Goal: Task Accomplishment & Management: Complete application form

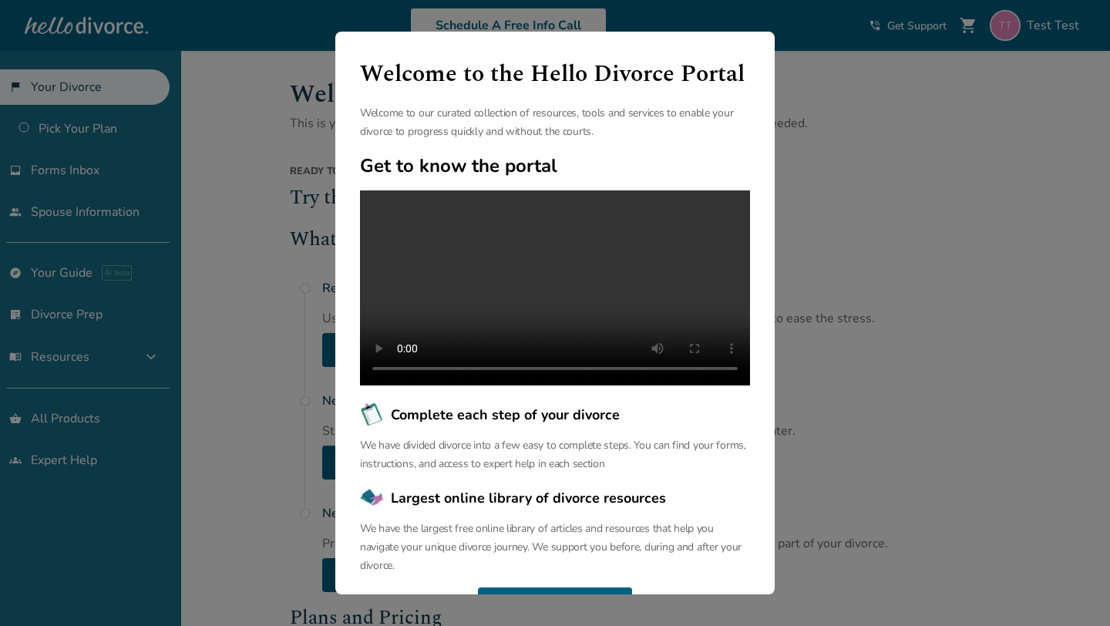
click at [261, 230] on div "Welcome to the Hello Divorce Portal Welcome to our curated collection of resour…" at bounding box center [555, 313] width 1110 height 626
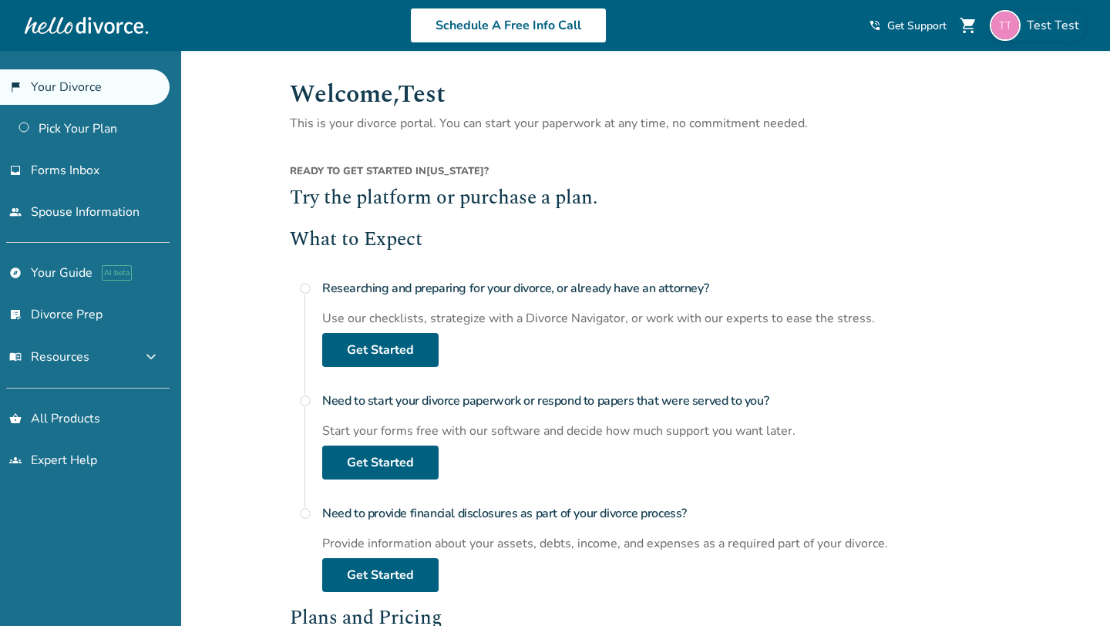
click at [1069, 24] on span "Test Test" at bounding box center [1056, 25] width 59 height 17
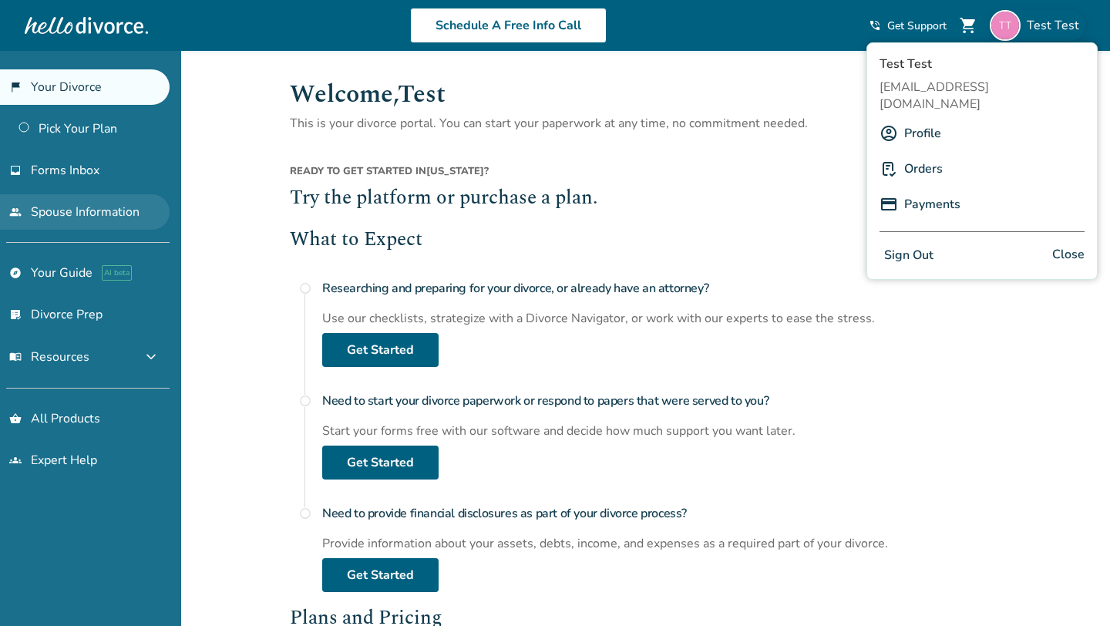
click at [88, 197] on link "people Spouse Information" at bounding box center [85, 211] width 170 height 35
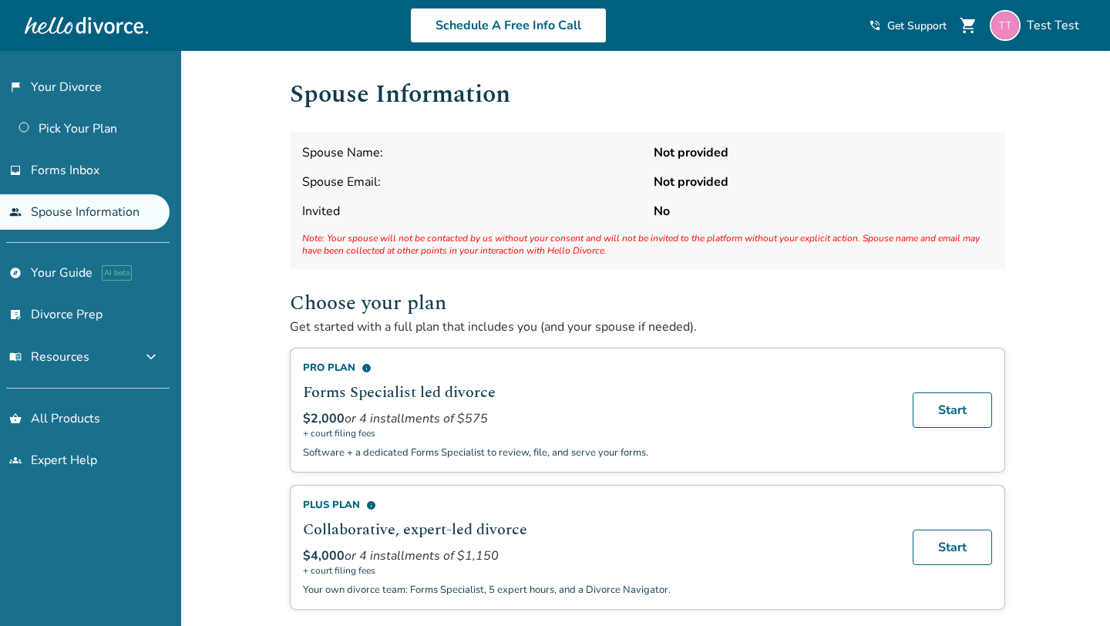
click at [384, 243] on span "Note: Your spouse will not be contacted by us without your consent and will not…" at bounding box center [647, 244] width 691 height 25
drag, startPoint x: 1058, startPoint y: 26, endPoint x: 1043, endPoint y: 43, distance: 22.9
click at [1058, 26] on span "Test Test" at bounding box center [1056, 25] width 59 height 17
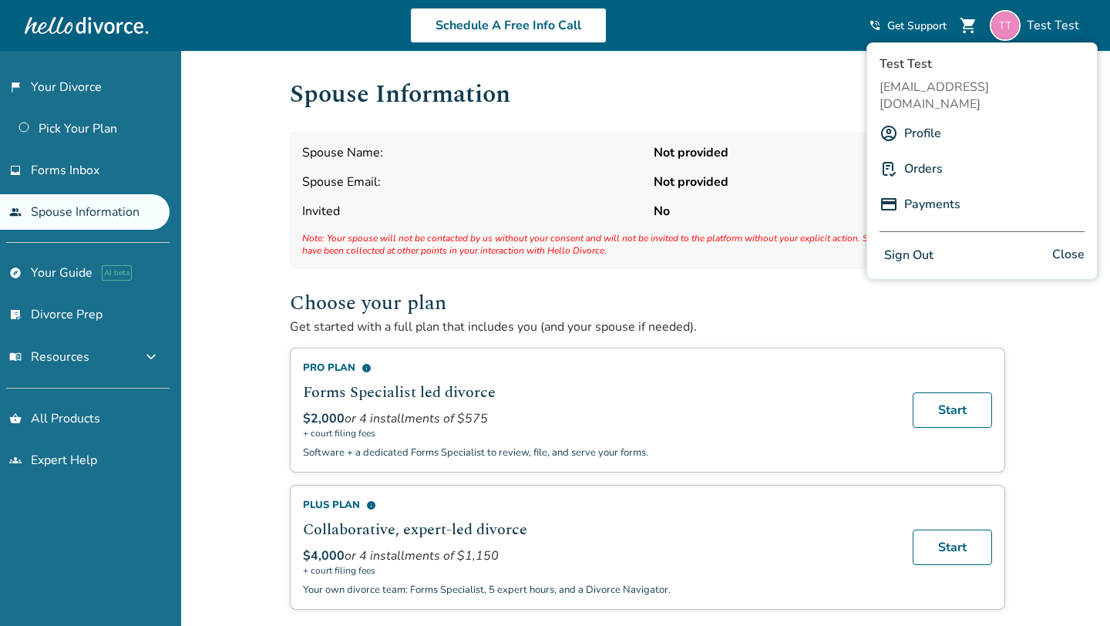
click at [910, 119] on link "Profile" at bounding box center [922, 133] width 37 height 29
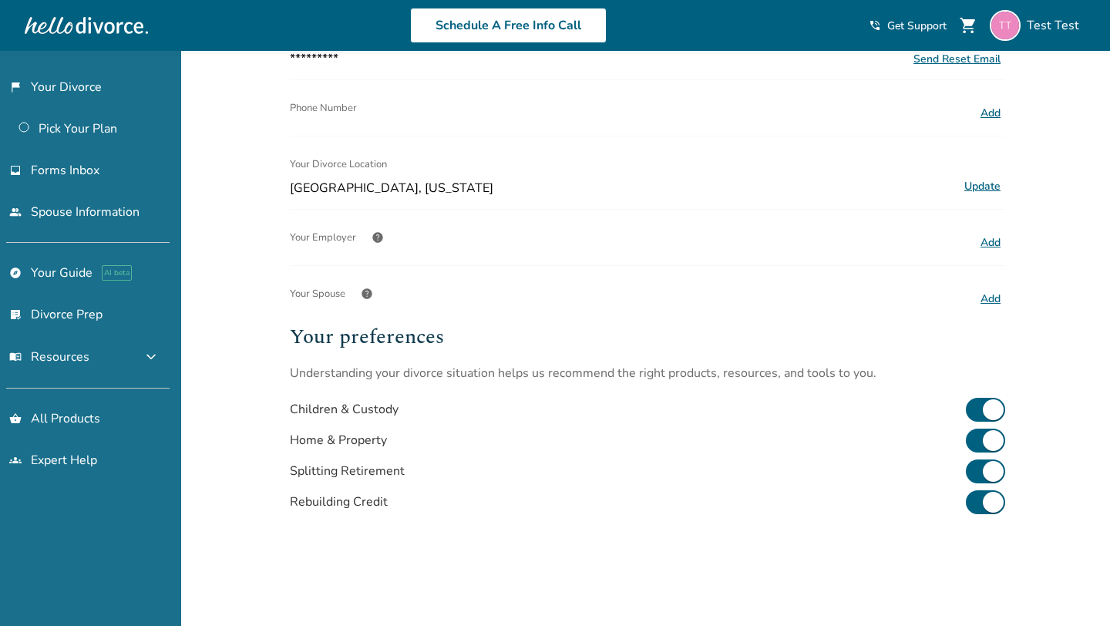
scroll to position [255, 0]
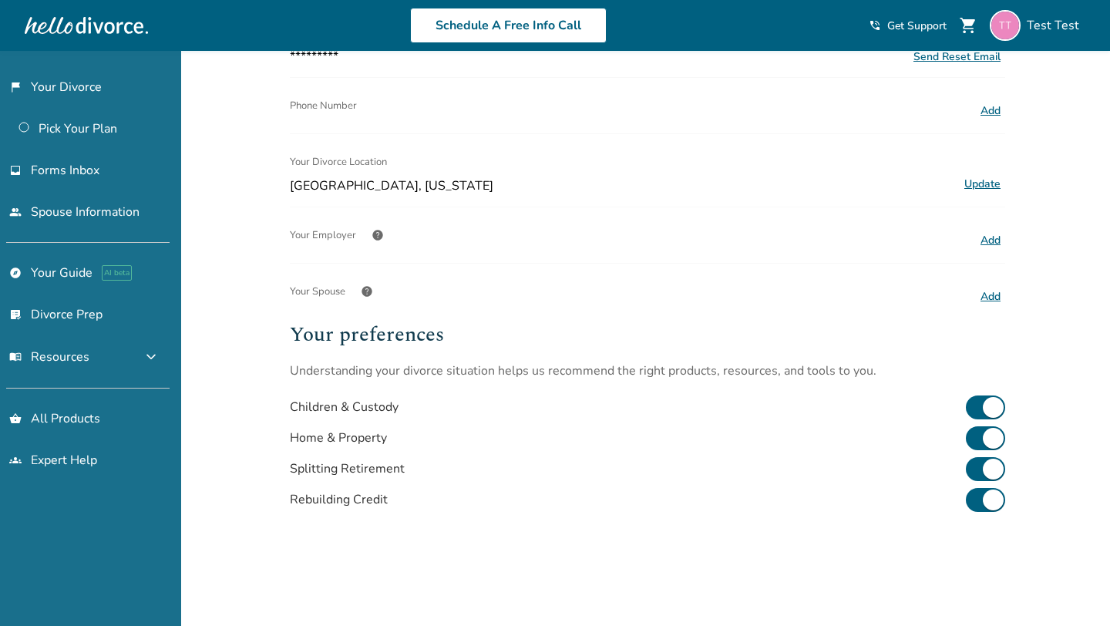
click at [990, 293] on button "Add" at bounding box center [990, 297] width 29 height 20
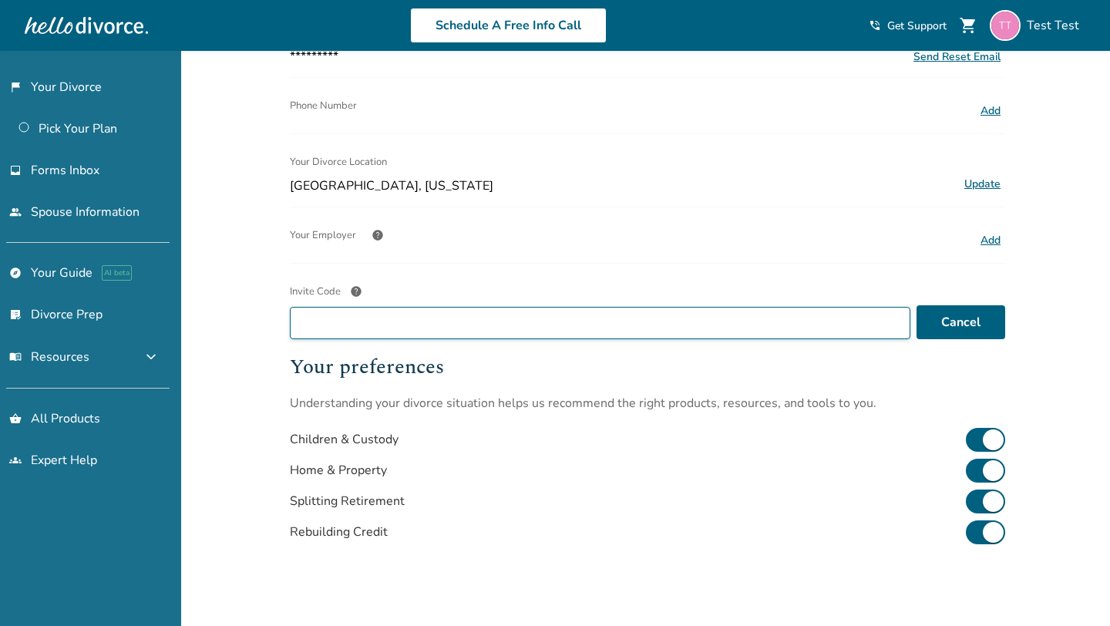
click at [627, 310] on input "Invite Code help" at bounding box center [600, 323] width 620 height 32
paste input "**********"
type input "**********"
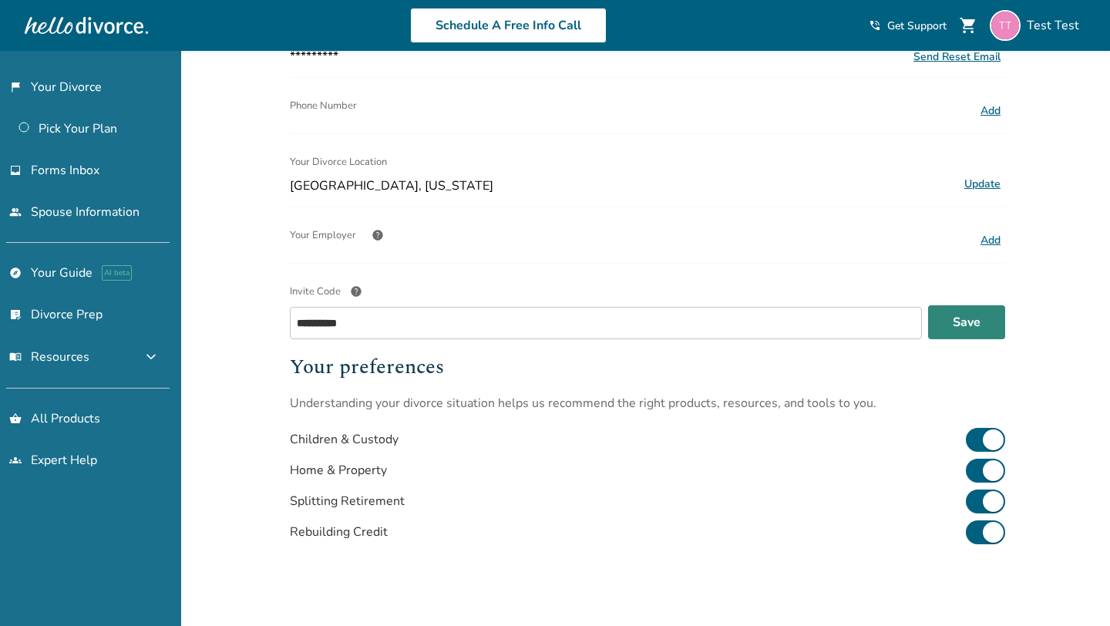
click at [947, 328] on button "Save" at bounding box center [966, 322] width 77 height 34
click at [247, 296] on div "**********" at bounding box center [555, 284] width 1110 height 977
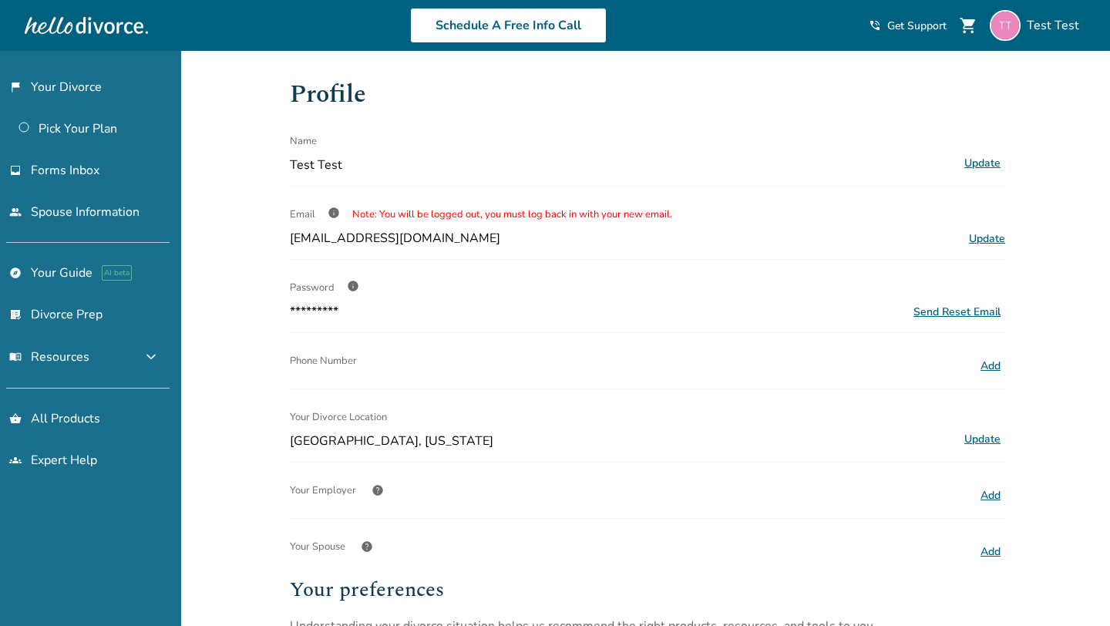
scroll to position [255, 0]
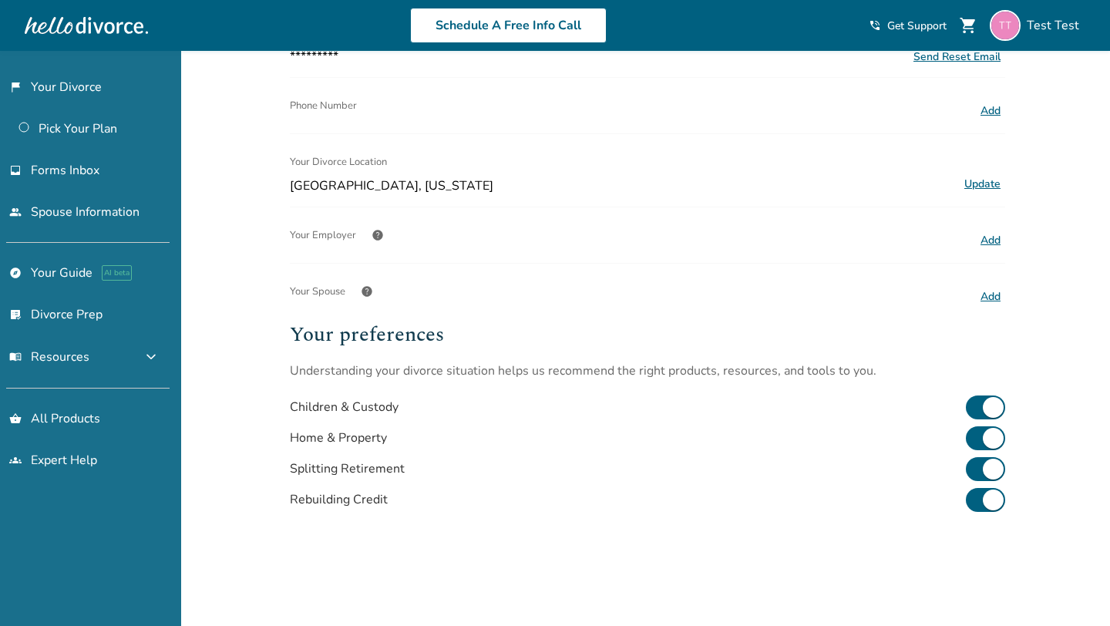
drag, startPoint x: 986, startPoint y: 291, endPoint x: 951, endPoint y: 295, distance: 34.9
click at [986, 291] on button "Add" at bounding box center [990, 297] width 29 height 20
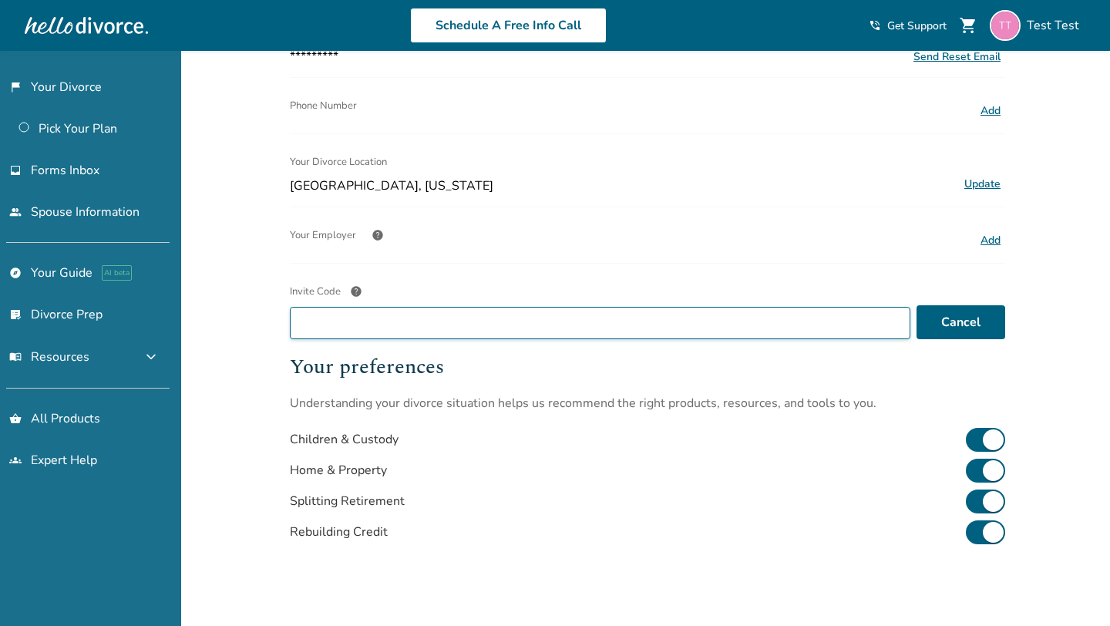
click at [655, 308] on input "Invite Code help" at bounding box center [600, 323] width 620 height 32
paste input "**********"
type input "**********"
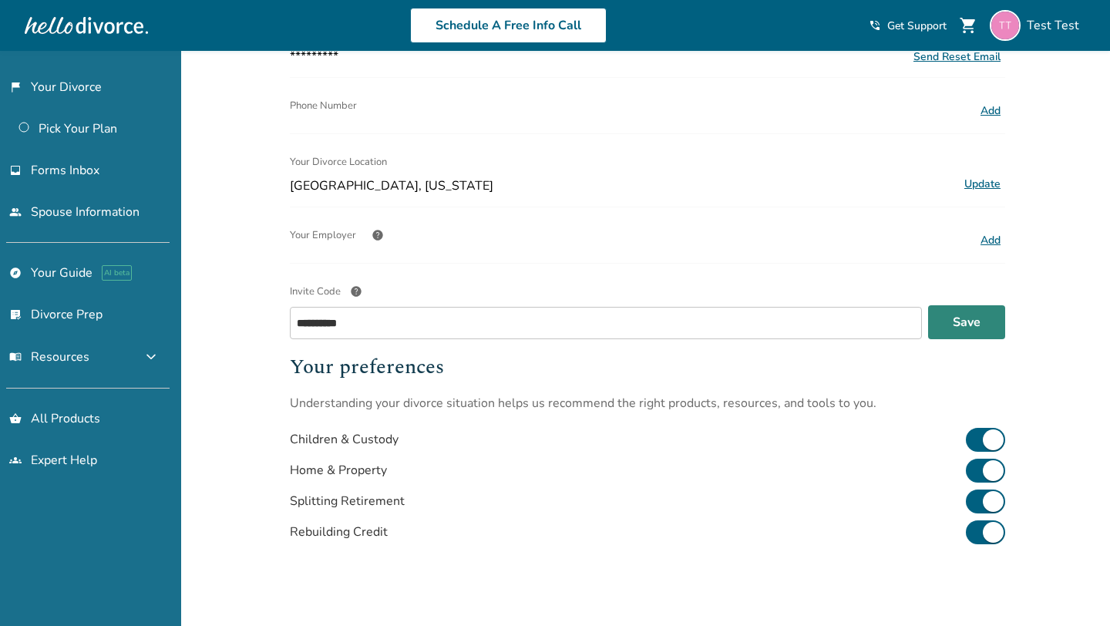
click at [962, 312] on button "Save" at bounding box center [966, 322] width 77 height 34
click at [997, 321] on button "Save" at bounding box center [966, 322] width 77 height 34
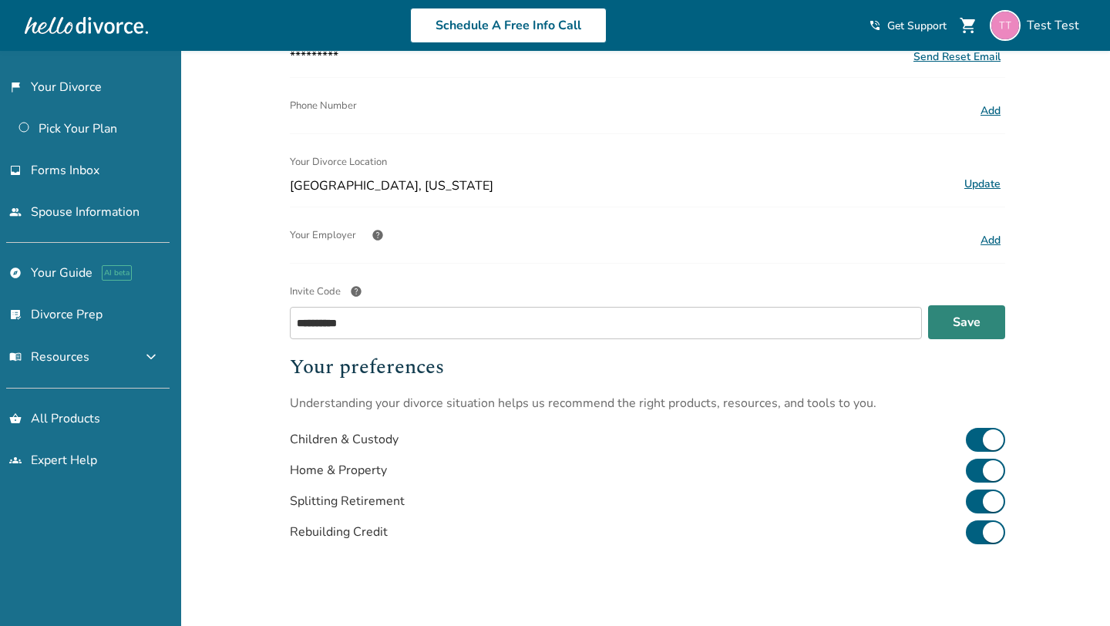
click at [997, 321] on button "Save" at bounding box center [966, 322] width 77 height 34
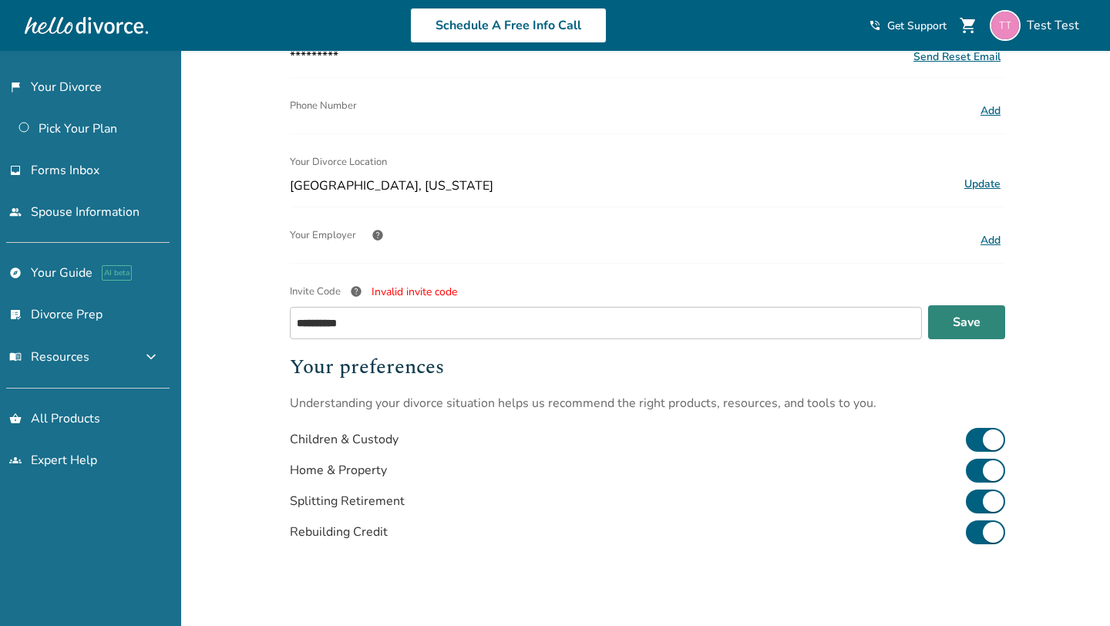
click at [997, 321] on button "Save" at bounding box center [966, 322] width 77 height 34
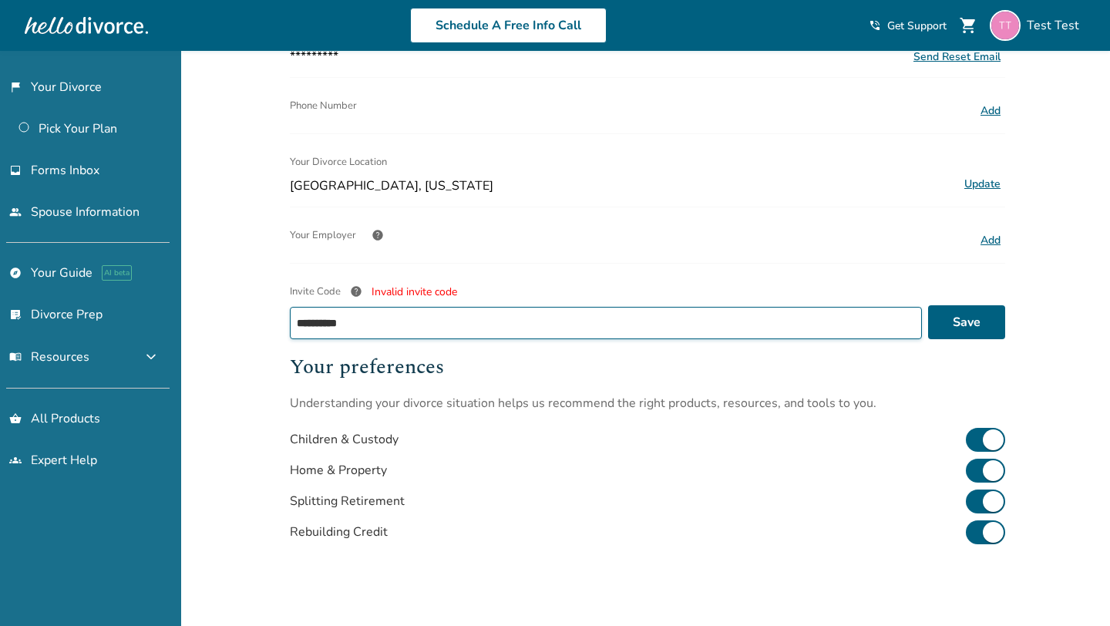
click at [420, 321] on input "**********" at bounding box center [606, 323] width 632 height 32
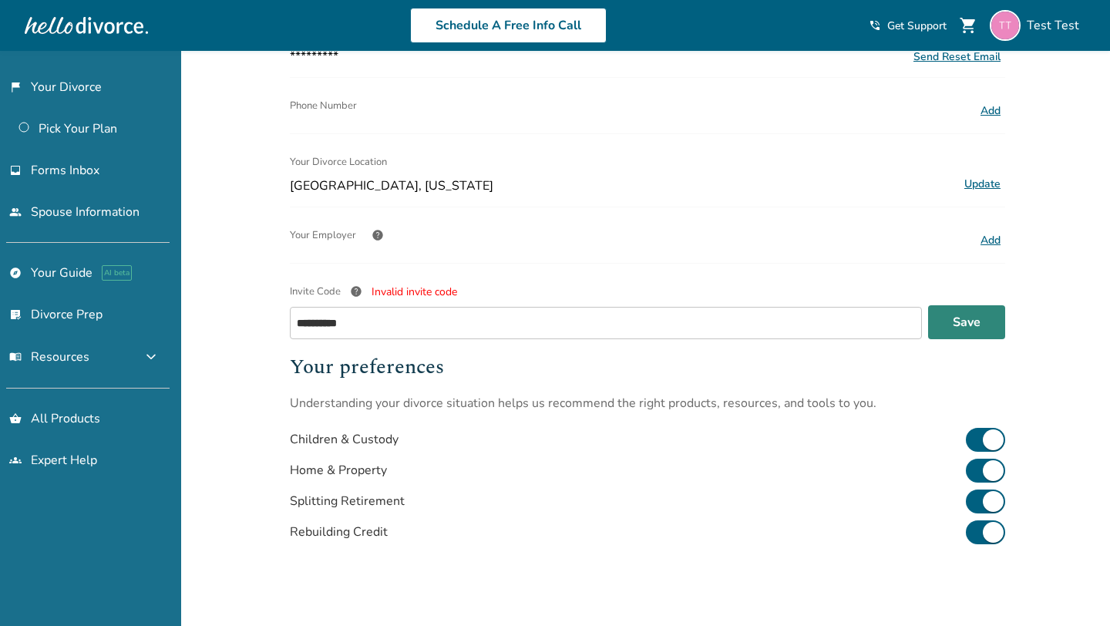
click at [947, 315] on button "Save" at bounding box center [966, 322] width 77 height 34
click at [357, 291] on span "help" at bounding box center [356, 291] width 12 height 12
click at [357, 307] on input "**********" at bounding box center [606, 323] width 632 height 32
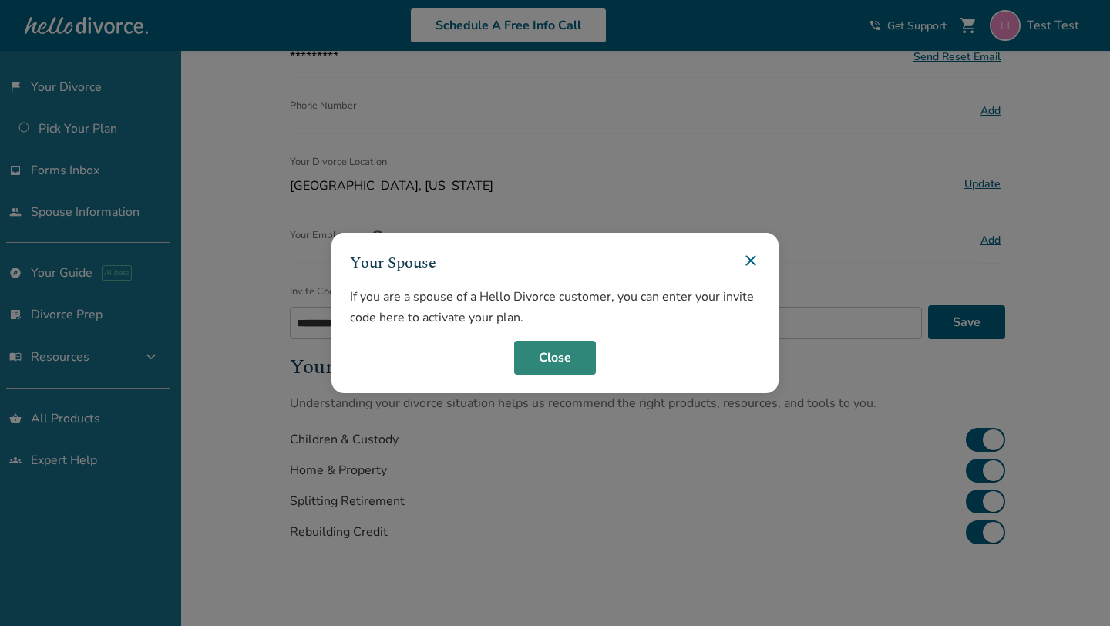
click at [549, 345] on button "Close" at bounding box center [555, 358] width 82 height 34
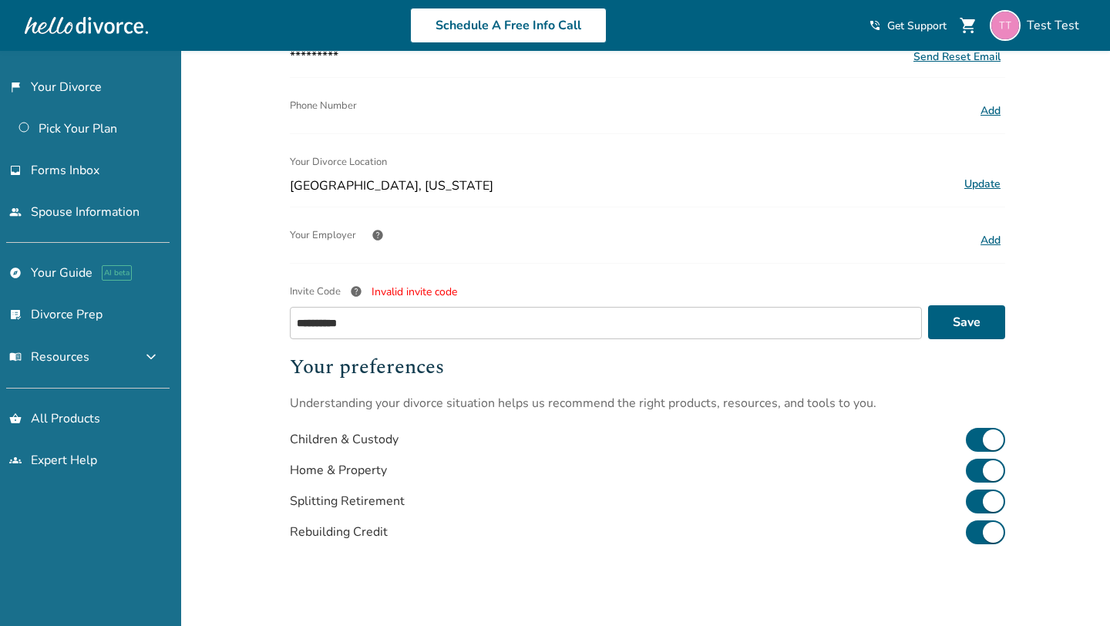
click at [355, 290] on span "help" at bounding box center [356, 291] width 12 height 12
click at [355, 307] on input "**********" at bounding box center [606, 323] width 632 height 32
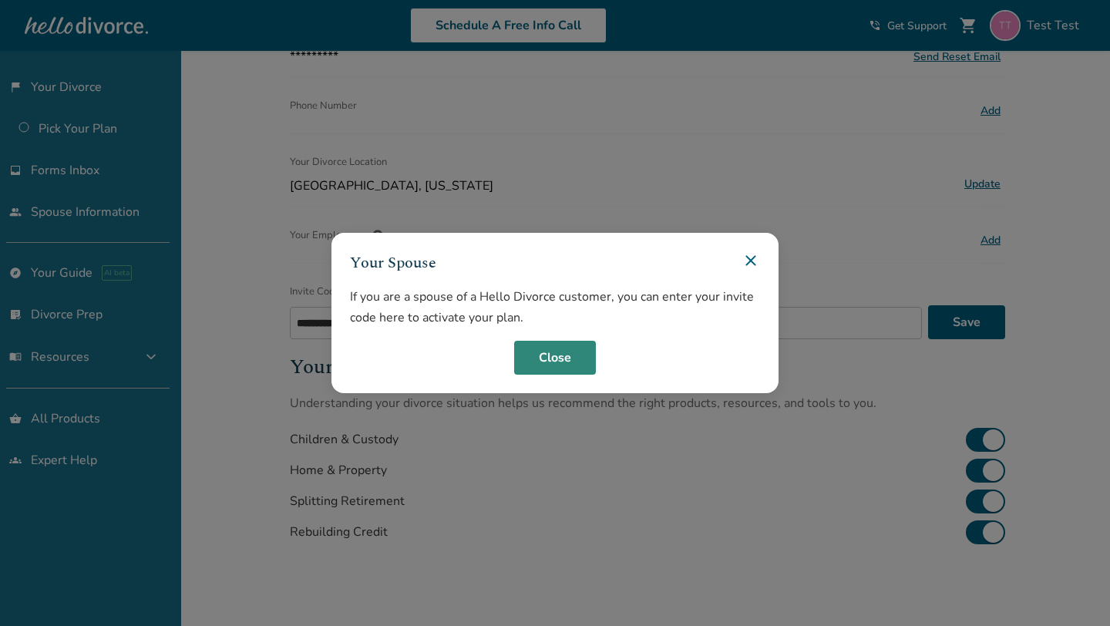
click at [553, 356] on button "Close" at bounding box center [555, 358] width 82 height 34
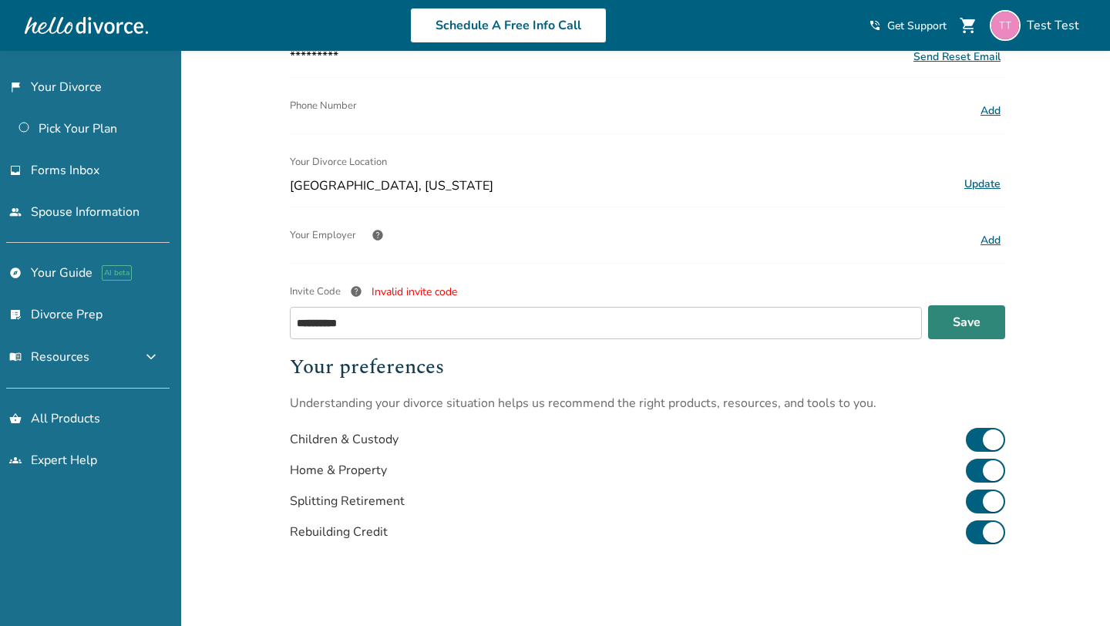
click at [987, 318] on button "Save" at bounding box center [966, 322] width 77 height 34
click at [975, 327] on button "Save" at bounding box center [966, 322] width 77 height 34
click at [87, 26] on div at bounding box center [86, 25] width 123 height 31
click at [20, 25] on div "Schedule A Free Info Call Test Test shopping_cart phone_in_talk Get Support menu" at bounding box center [554, 25] width 1085 height 60
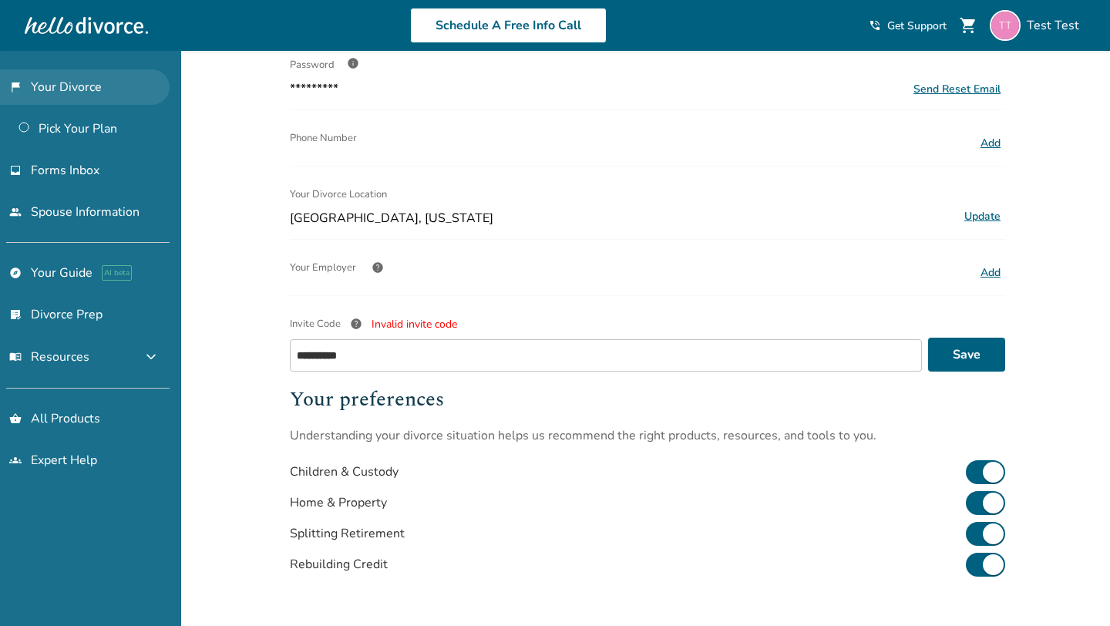
scroll to position [224, 0]
click at [43, 80] on link "flag_2 Your Divorce" at bounding box center [85, 86] width 170 height 35
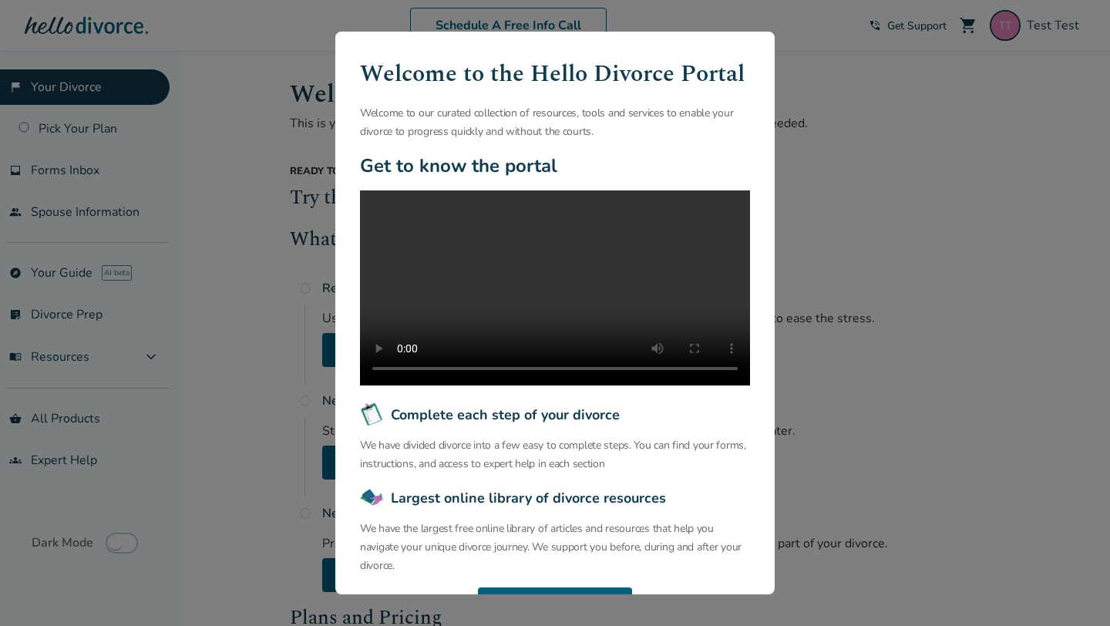
click at [861, 93] on div "Welcome to the Hello Divorce Portal Welcome to our curated collection of resour…" at bounding box center [555, 313] width 1110 height 626
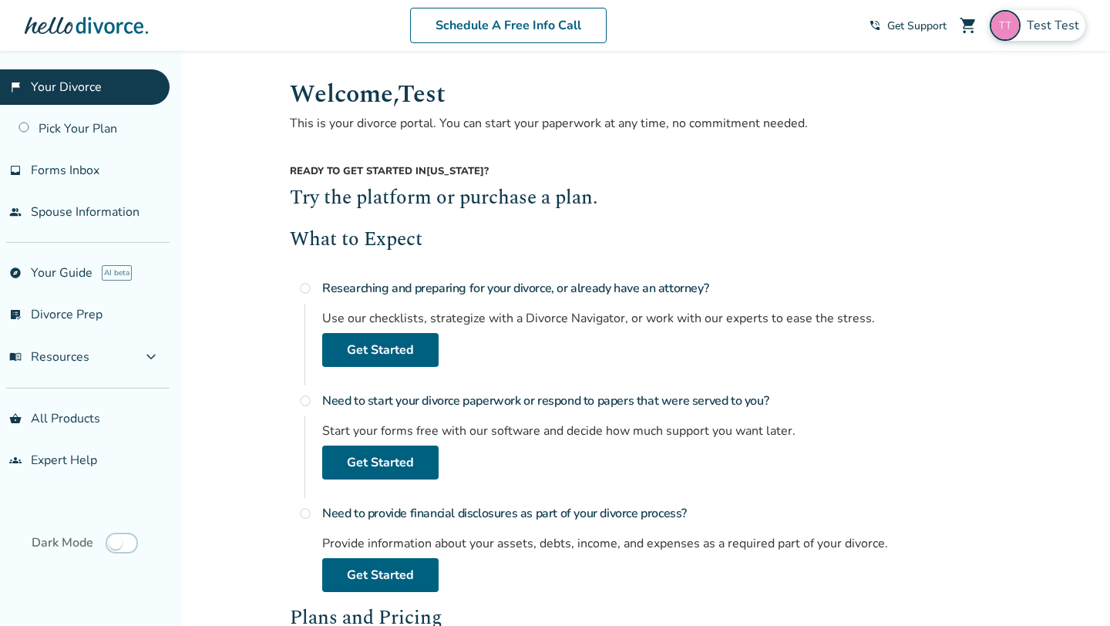
click at [1035, 39] on div "Test Test" at bounding box center [1038, 25] width 96 height 31
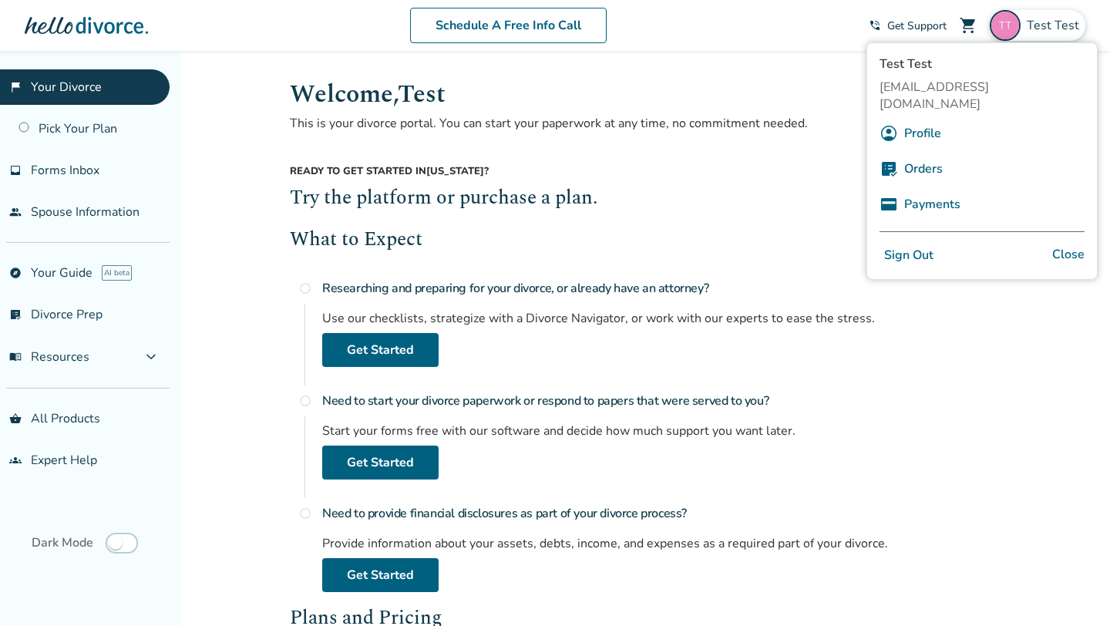
click at [928, 119] on link "Profile" at bounding box center [922, 133] width 37 height 29
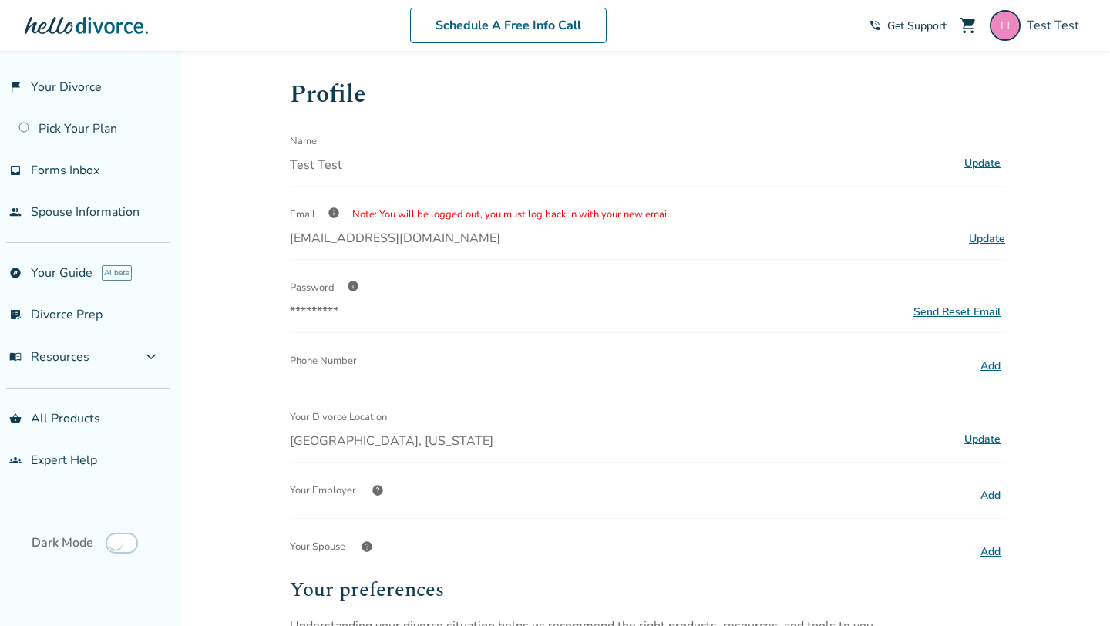
scroll to position [244, 0]
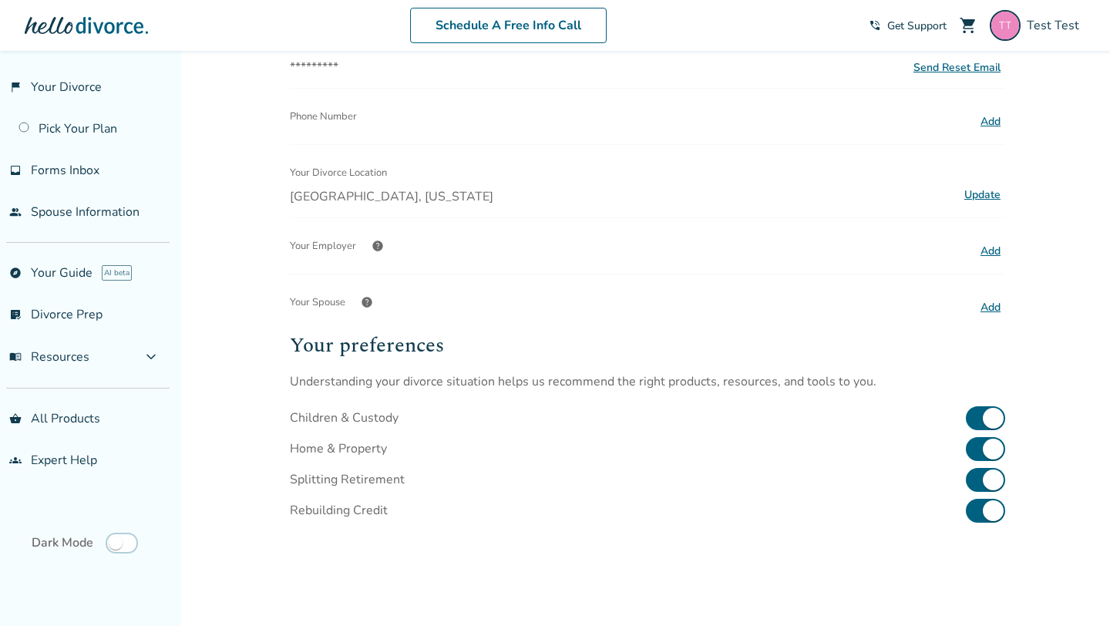
click at [1001, 304] on button "Add" at bounding box center [990, 308] width 29 height 20
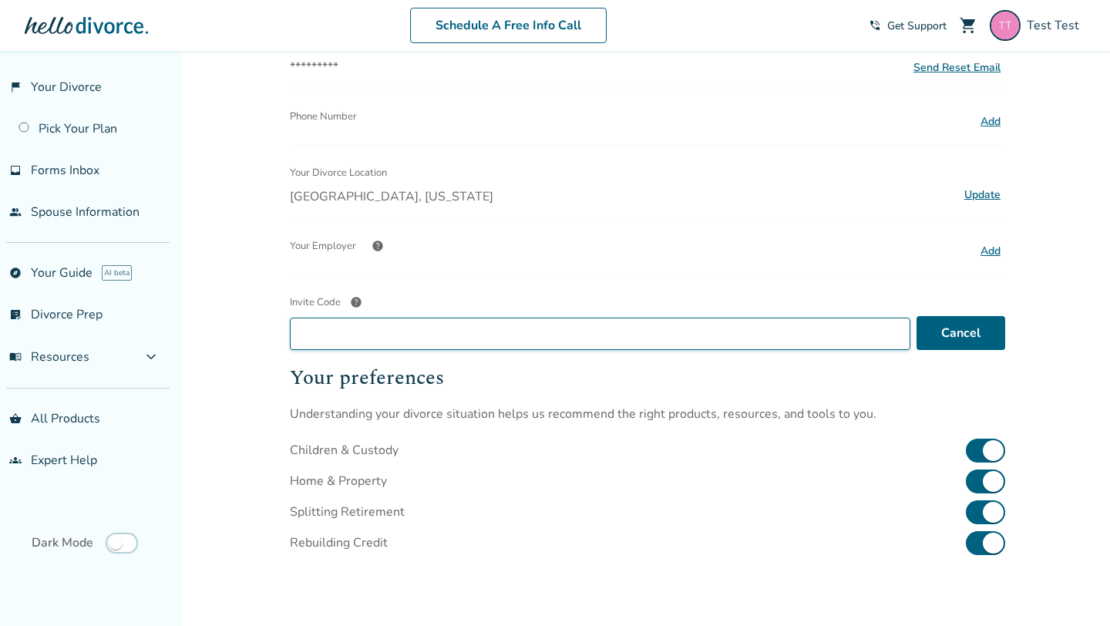
click at [543, 323] on input "Invite Code help" at bounding box center [600, 334] width 620 height 32
paste input "**********"
type input "**********"
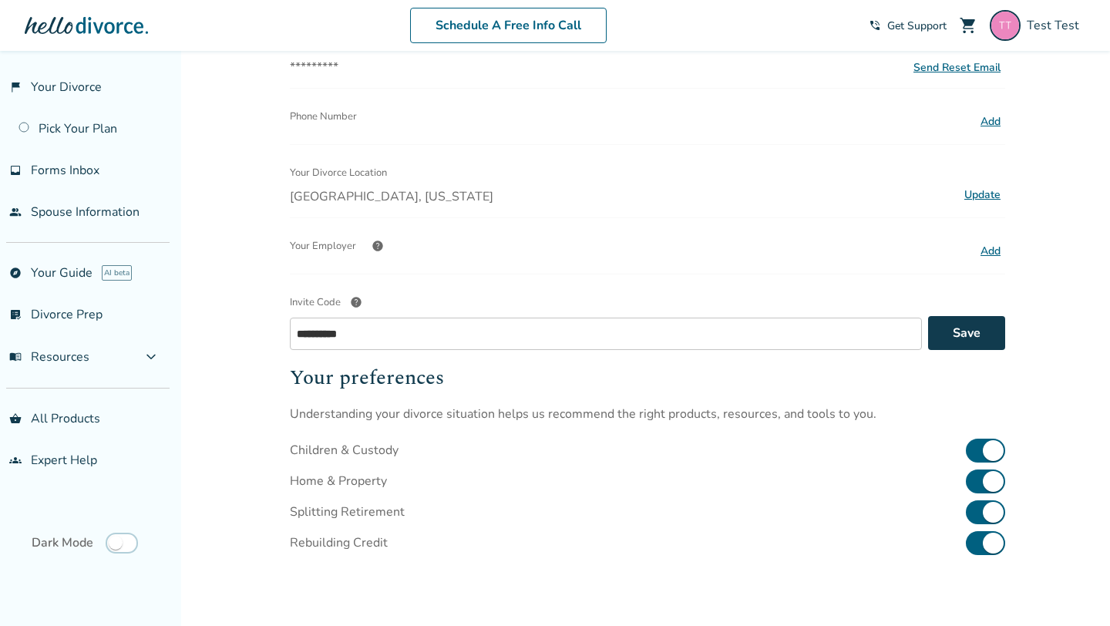
click at [958, 328] on button "Save" at bounding box center [966, 333] width 77 height 34
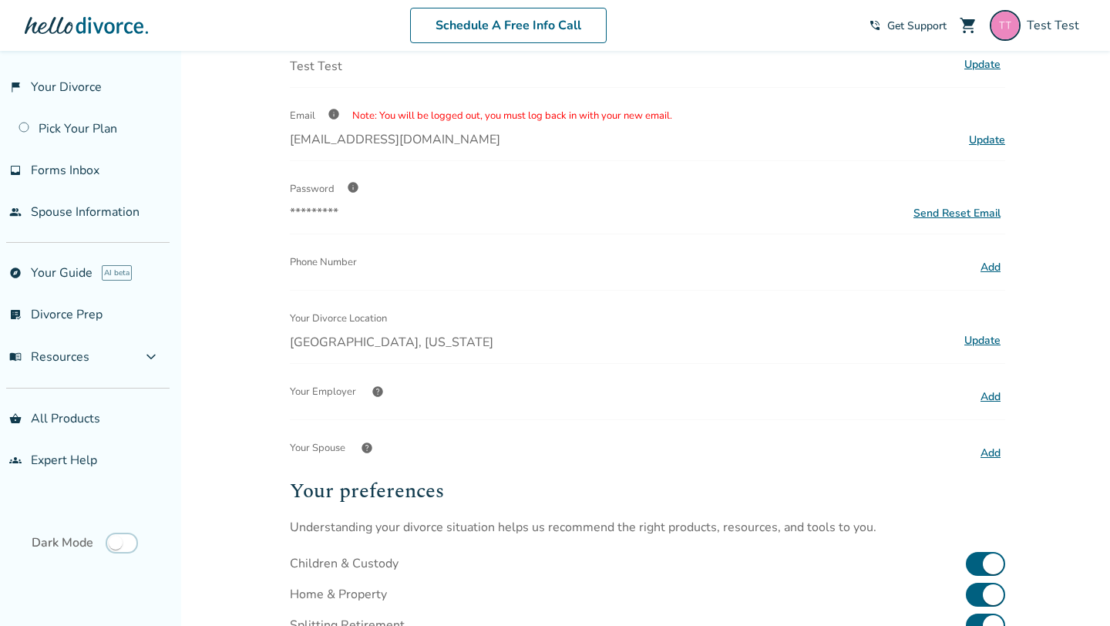
scroll to position [98, 0]
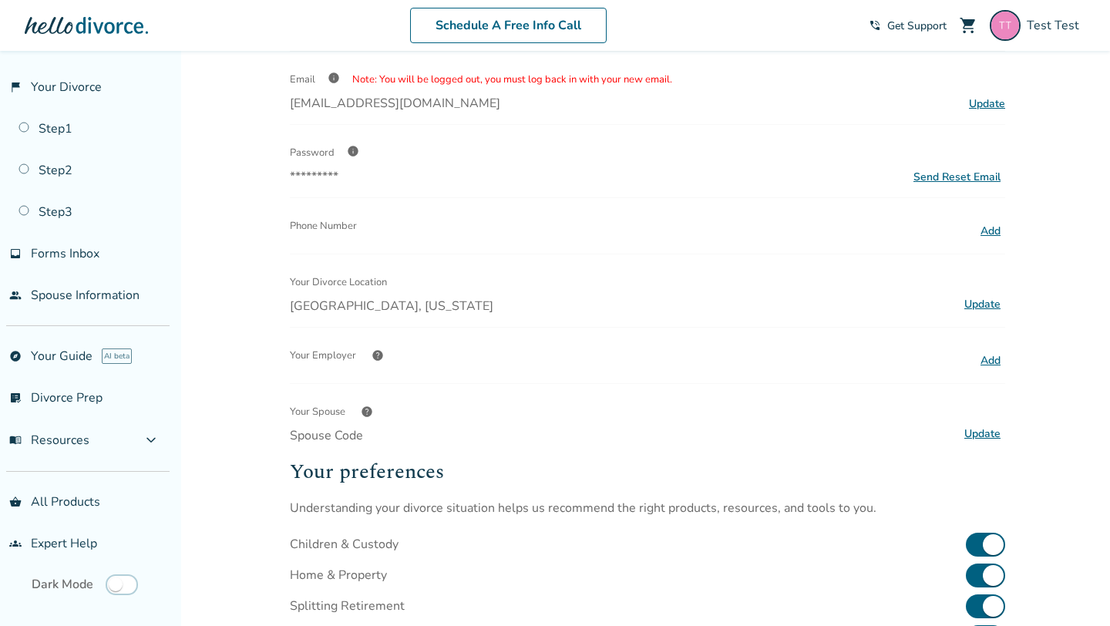
scroll to position [136, 0]
click at [325, 436] on span "Spouse Code" at bounding box center [622, 434] width 664 height 17
drag, startPoint x: 325, startPoint y: 436, endPoint x: 395, endPoint y: 436, distance: 69.4
click at [395, 436] on span "Spouse Code" at bounding box center [622, 434] width 664 height 17
click at [338, 427] on span "Spouse Code" at bounding box center [622, 434] width 664 height 17
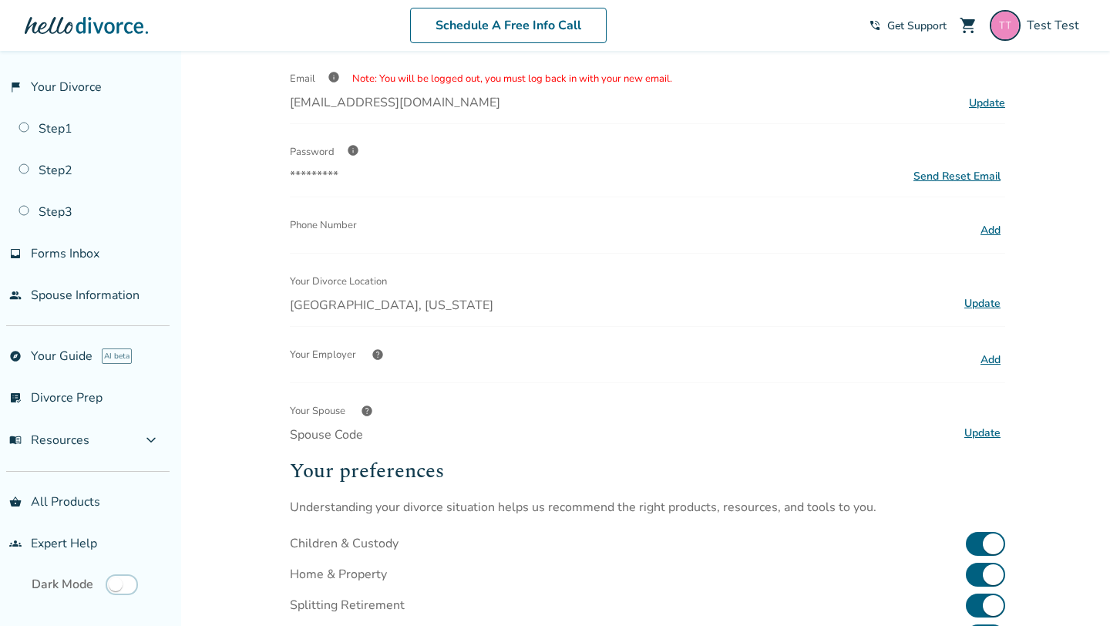
click at [368, 414] on span "help" at bounding box center [367, 411] width 12 height 12
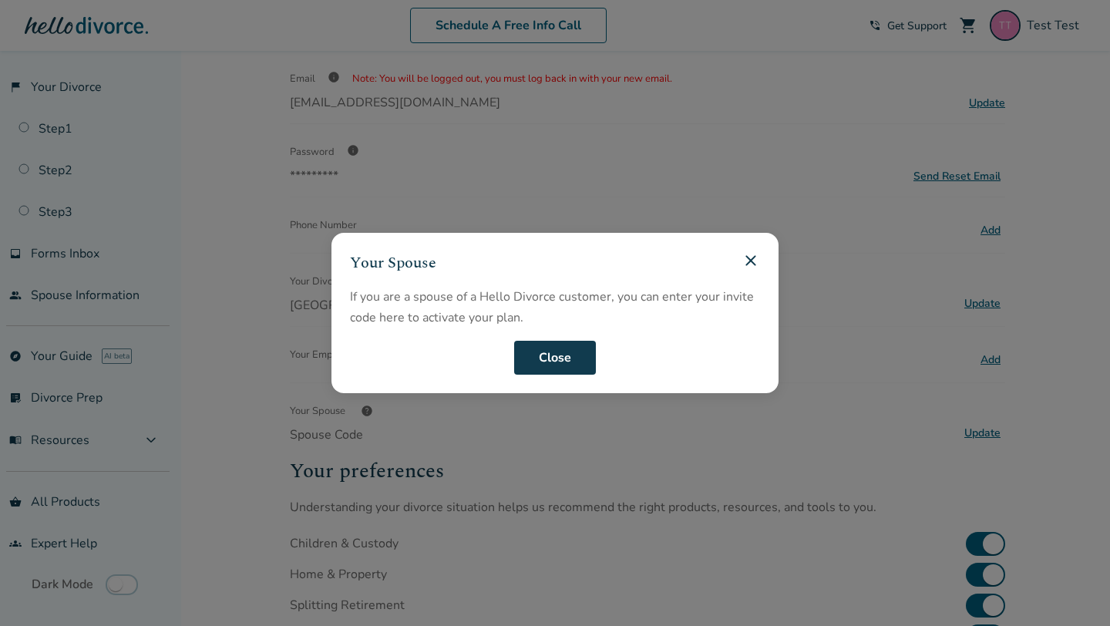
click at [550, 352] on button "Close" at bounding box center [555, 358] width 82 height 34
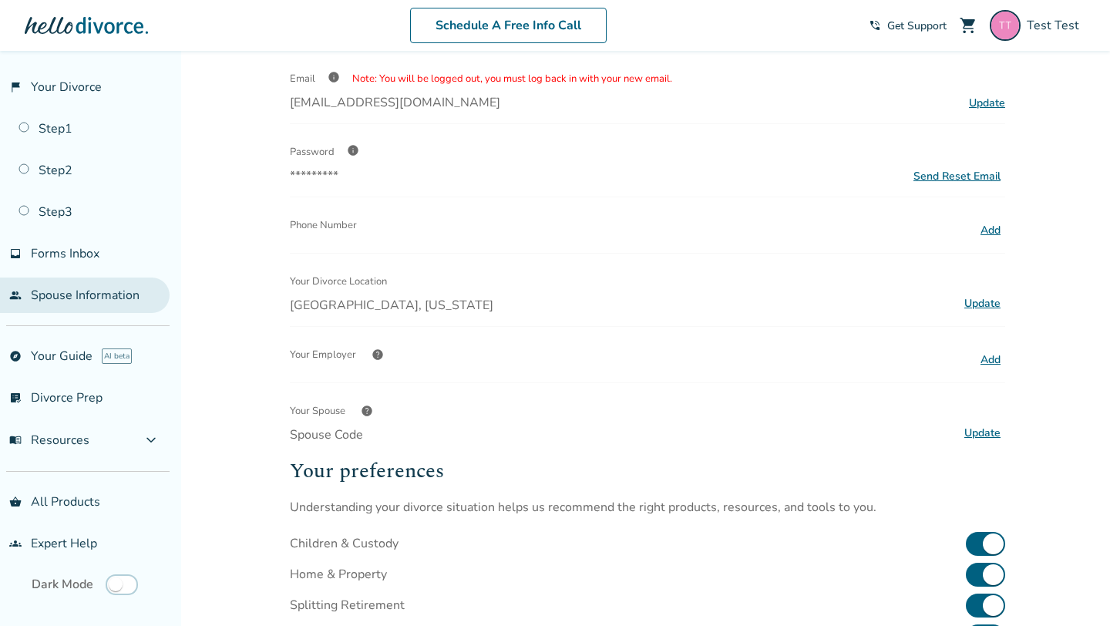
click at [77, 281] on link "people Spouse Information" at bounding box center [85, 294] width 170 height 35
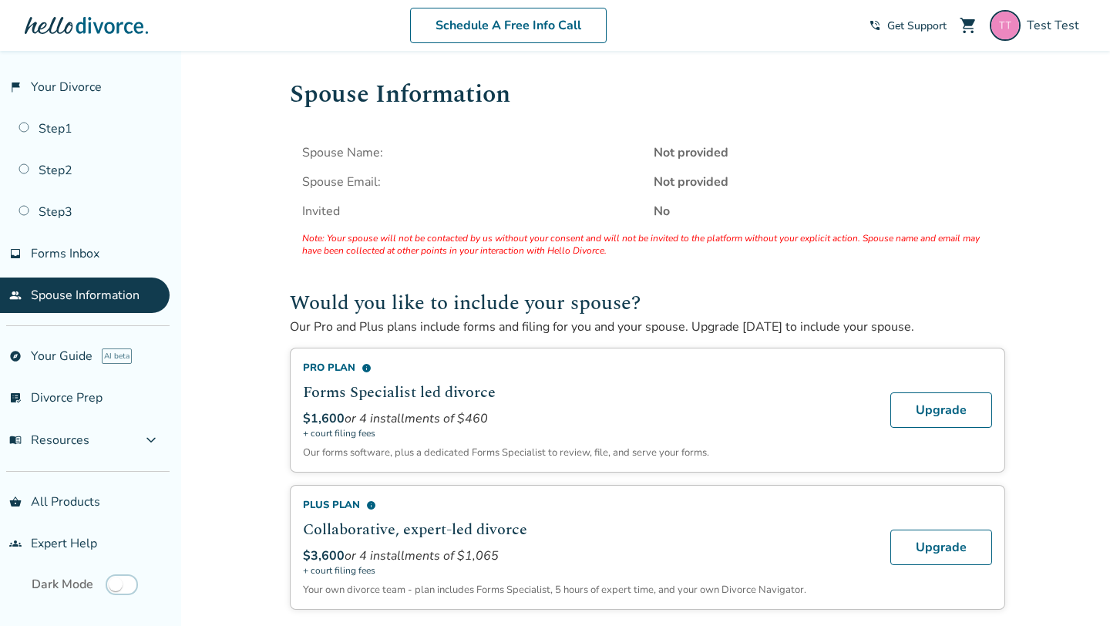
click at [341, 193] on div "Spouse Name: Not provided Spouse Email: Not provided Invited No Note: Your spou…" at bounding box center [647, 200] width 715 height 137
